Goal: Transaction & Acquisition: Purchase product/service

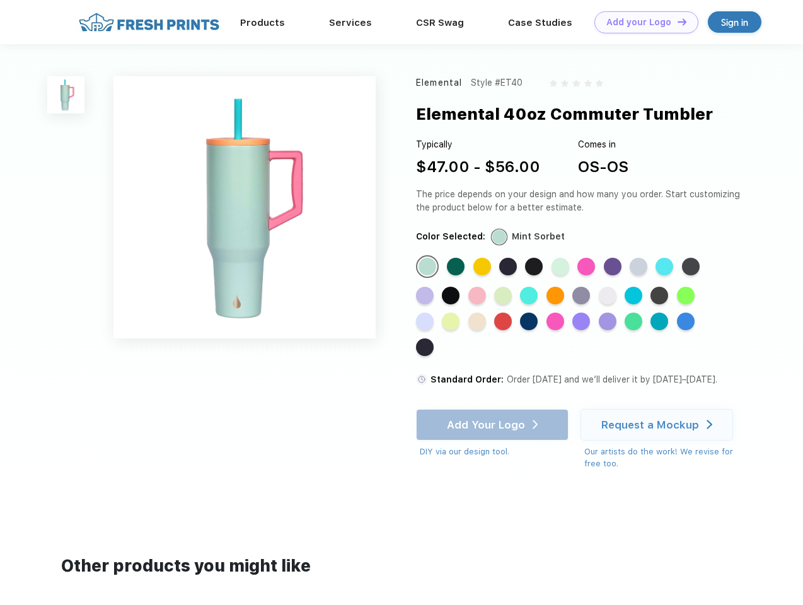
click at [642, 22] on link "Add your Logo Design Tool" at bounding box center [646, 22] width 104 height 22
click at [0, 0] on div "Design Tool" at bounding box center [0, 0] width 0 height 0
click at [676, 21] on link "Add your Logo Design Tool" at bounding box center [646, 22] width 104 height 22
click at [66, 95] on img at bounding box center [65, 94] width 37 height 37
click at [429, 267] on div "Standard Color" at bounding box center [427, 267] width 18 height 18
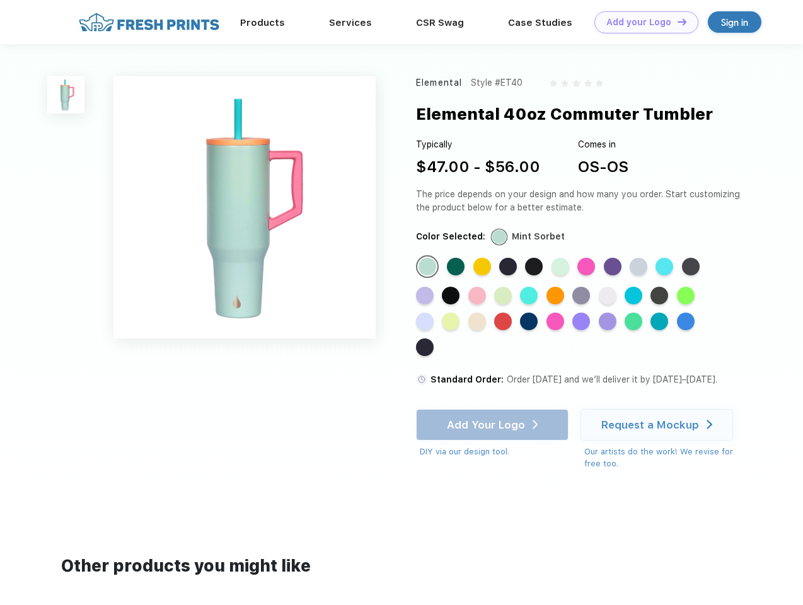
click at [457, 267] on div "Standard Color" at bounding box center [456, 267] width 18 height 18
click at [483, 267] on div "Standard Color" at bounding box center [482, 267] width 18 height 18
click at [509, 267] on div "Standard Color" at bounding box center [508, 267] width 18 height 18
click at [535, 267] on div "Standard Color" at bounding box center [534, 267] width 18 height 18
click at [561, 267] on div "Standard Color" at bounding box center [560, 267] width 18 height 18
